Goal: Task Accomplishment & Management: Use online tool/utility

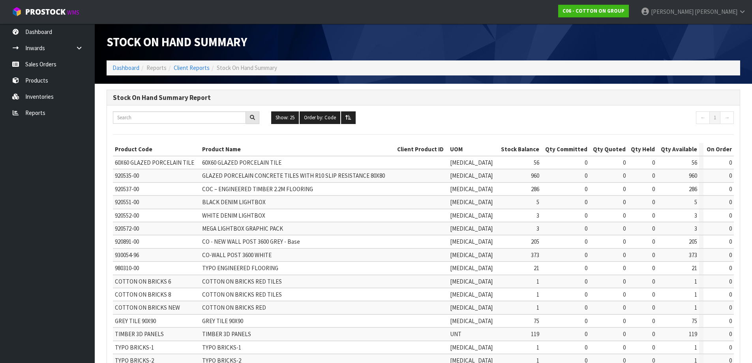
scroll to position [66, 0]
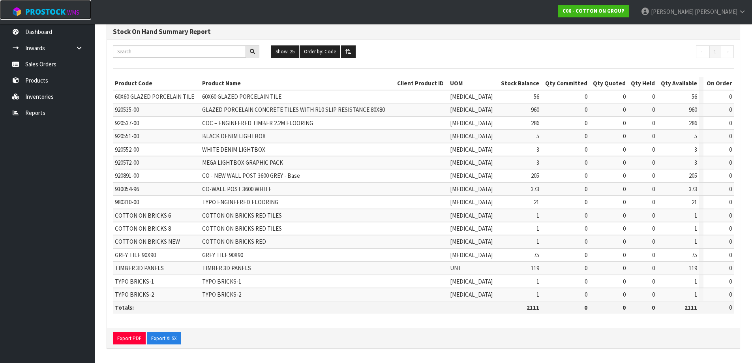
click at [38, 14] on span "ProStock" at bounding box center [45, 12] width 40 height 10
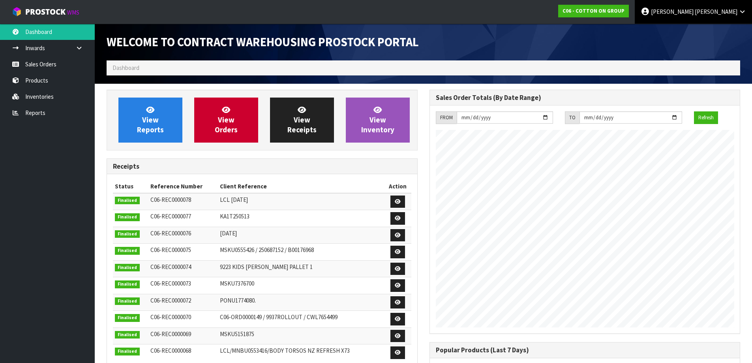
scroll to position [323, 323]
click at [695, 12] on span at bounding box center [694, 12] width 1 height 8
click at [694, 14] on span "[PERSON_NAME]" at bounding box center [672, 12] width 43 height 8
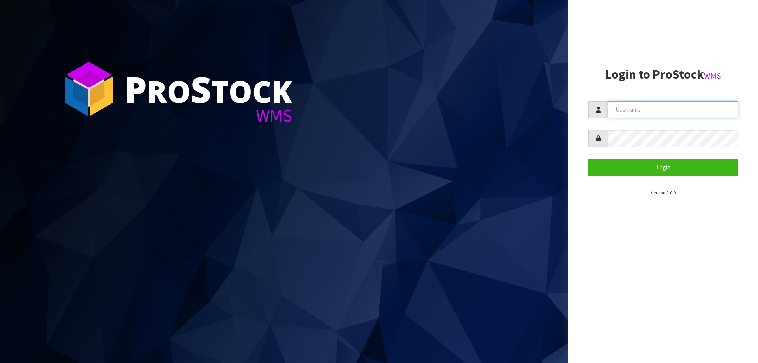
type input "[PERSON_NAME][EMAIL_ADDRESS][PERSON_NAME][DOMAIN_NAME]"
click at [599, 141] on icon at bounding box center [598, 138] width 5 height 6
click at [600, 137] on icon at bounding box center [598, 138] width 5 height 6
click at [599, 137] on icon at bounding box center [598, 138] width 5 height 6
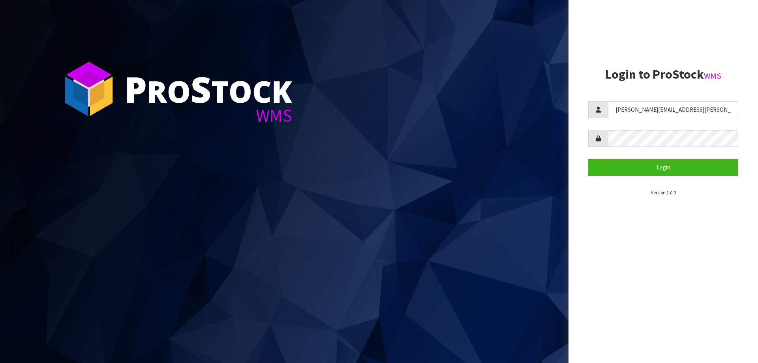
click at [599, 137] on icon at bounding box center [598, 138] width 5 height 6
drag, startPoint x: 646, startPoint y: 126, endPoint x: 601, endPoint y: 139, distance: 47.5
click at [601, 139] on icon at bounding box center [598, 138] width 5 height 6
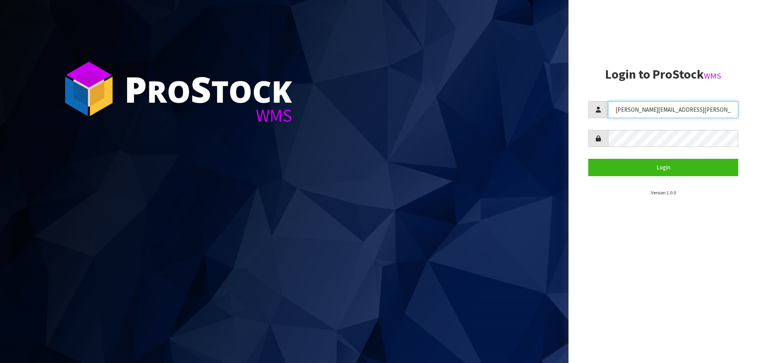
click at [659, 109] on input "[PERSON_NAME][EMAIL_ADDRESS][PERSON_NAME][DOMAIN_NAME]" at bounding box center [673, 109] width 130 height 17
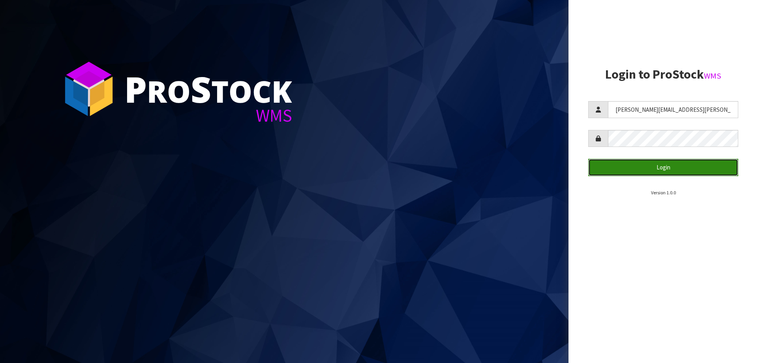
click at [626, 168] on button "Login" at bounding box center [663, 167] width 150 height 17
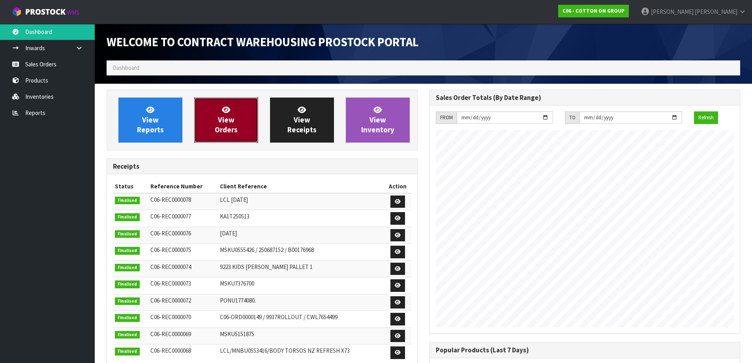
click at [231, 124] on link "View Orders" at bounding box center [226, 120] width 64 height 45
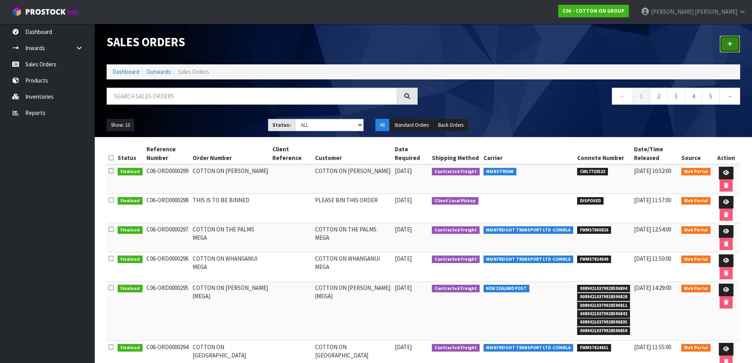
click at [724, 43] on link at bounding box center [730, 44] width 21 height 17
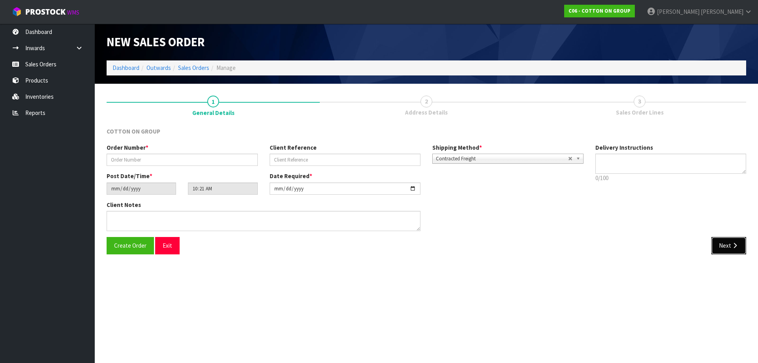
click at [719, 245] on button "Next" at bounding box center [729, 245] width 35 height 17
click at [56, 12] on span "ProStock" at bounding box center [45, 12] width 40 height 10
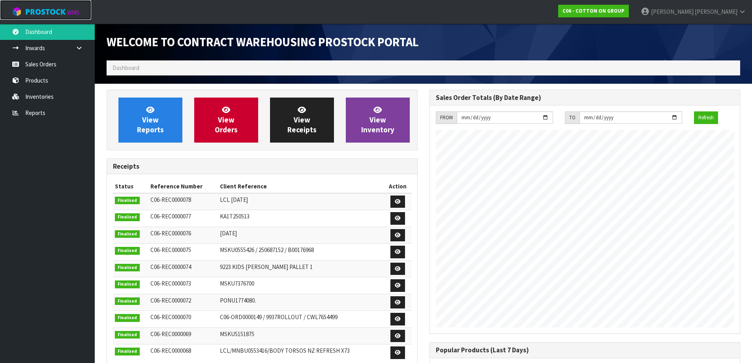
scroll to position [323, 323]
click at [368, 117] on link "View Inventory" at bounding box center [378, 120] width 64 height 45
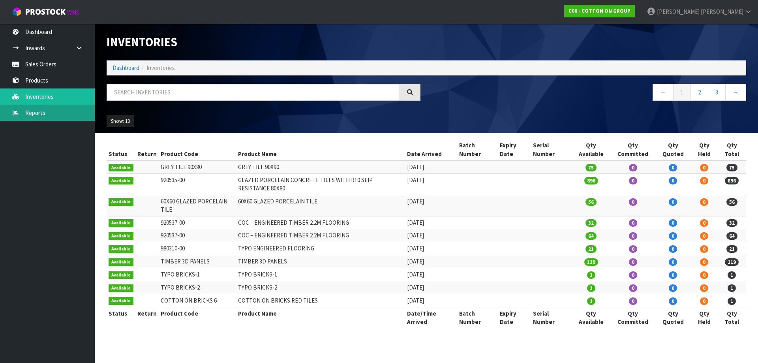
click at [55, 115] on link "Reports" at bounding box center [47, 113] width 95 height 16
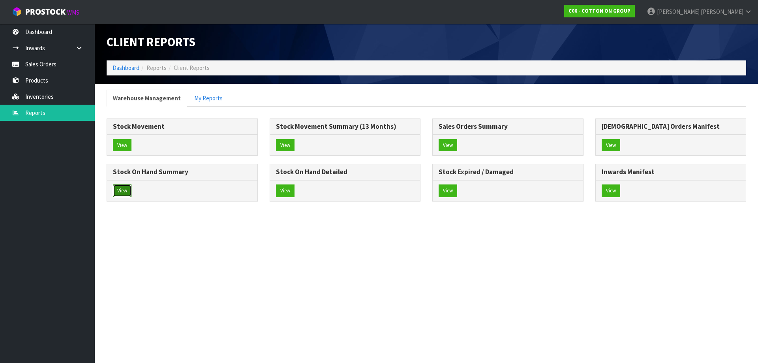
click at [122, 187] on button "View" at bounding box center [122, 190] width 19 height 13
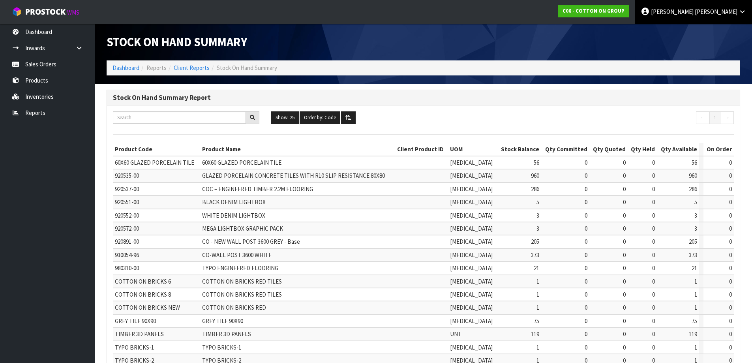
click at [694, 11] on span "[PERSON_NAME]" at bounding box center [672, 12] width 43 height 8
